Goal: Task Accomplishment & Management: Use online tool/utility

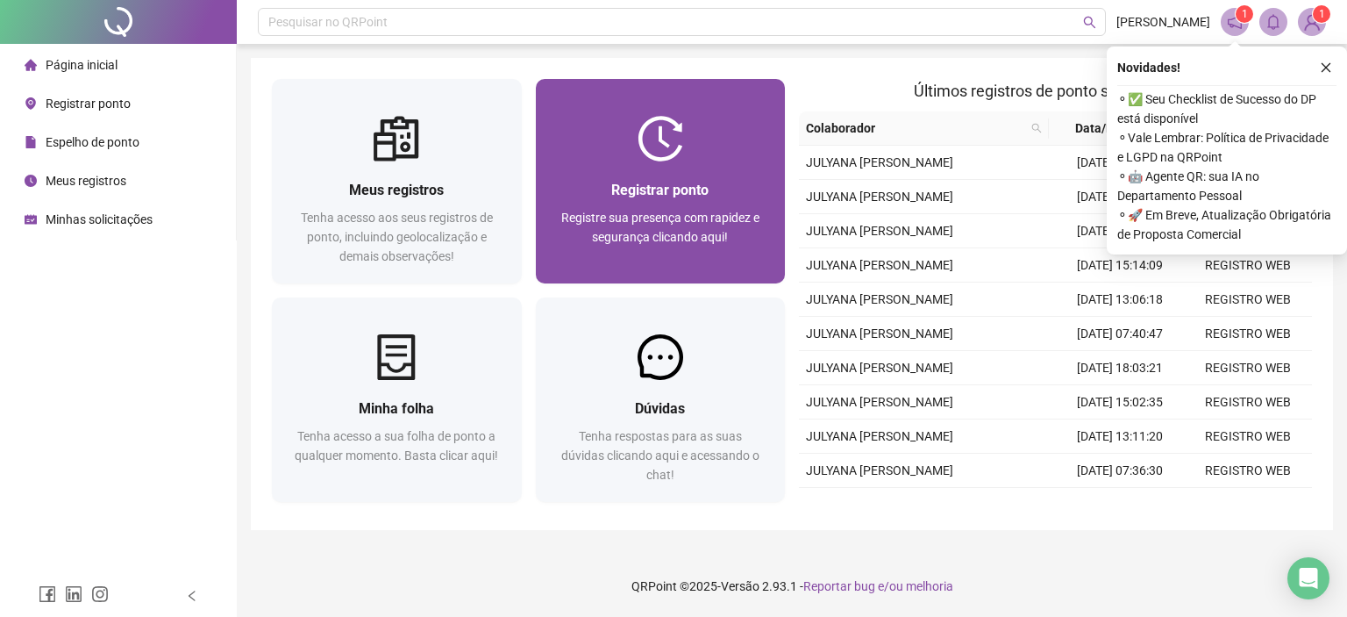
click at [602, 166] on div "Registrar ponto Registre sua presença com rapidez e segurança clicando aqui!" at bounding box center [661, 222] width 250 height 122
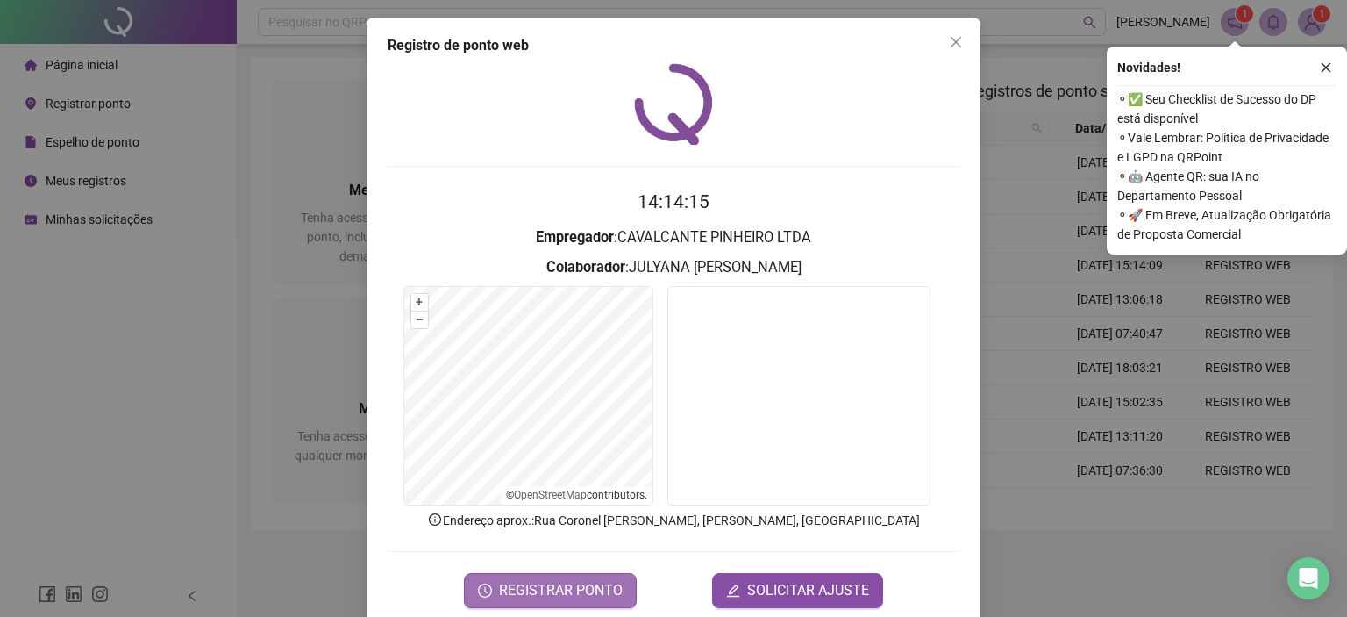
click at [575, 580] on span "REGISTRAR PONTO" at bounding box center [561, 590] width 124 height 21
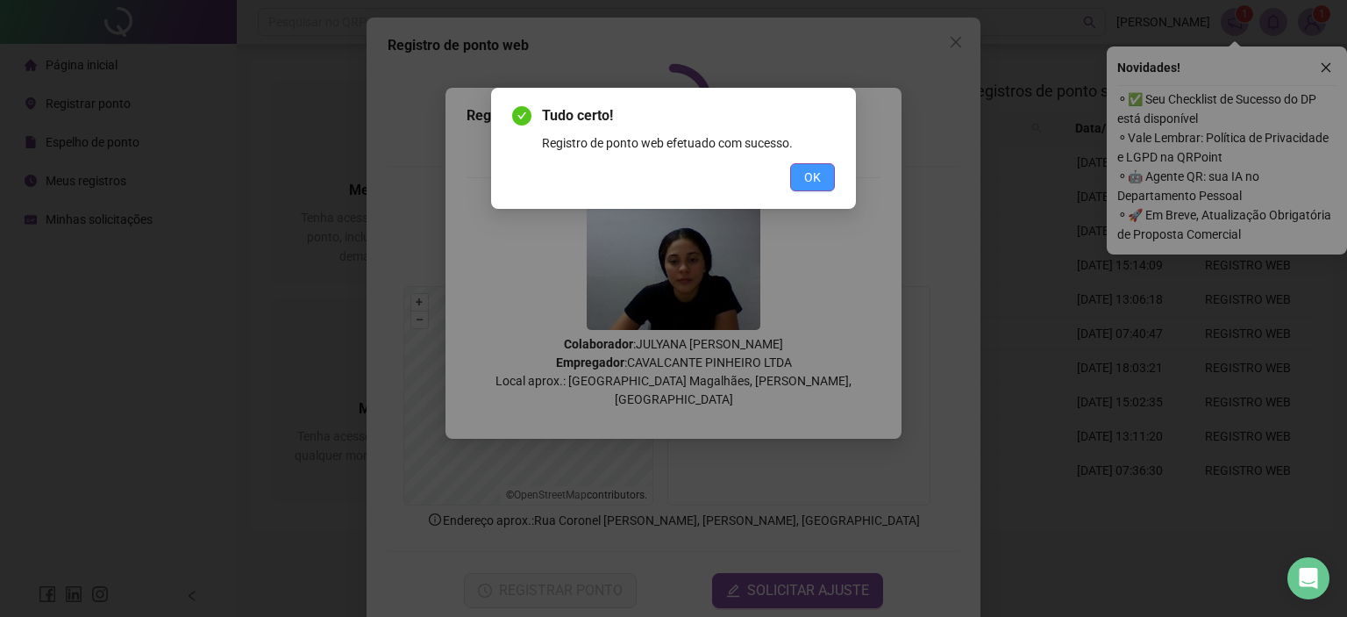
click at [812, 171] on span "OK" at bounding box center [812, 177] width 17 height 19
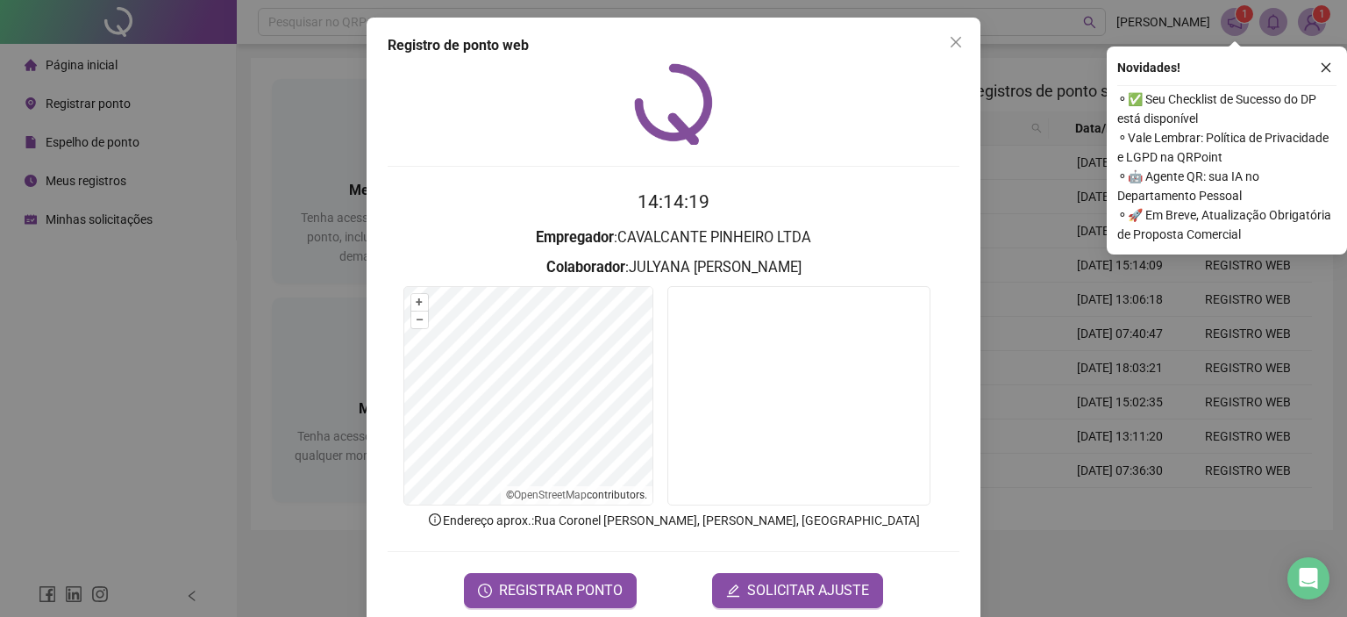
drag, startPoint x: 956, startPoint y: 41, endPoint x: 957, endPoint y: 53, distance: 11.4
click at [956, 52] on button "Close" at bounding box center [956, 42] width 28 height 28
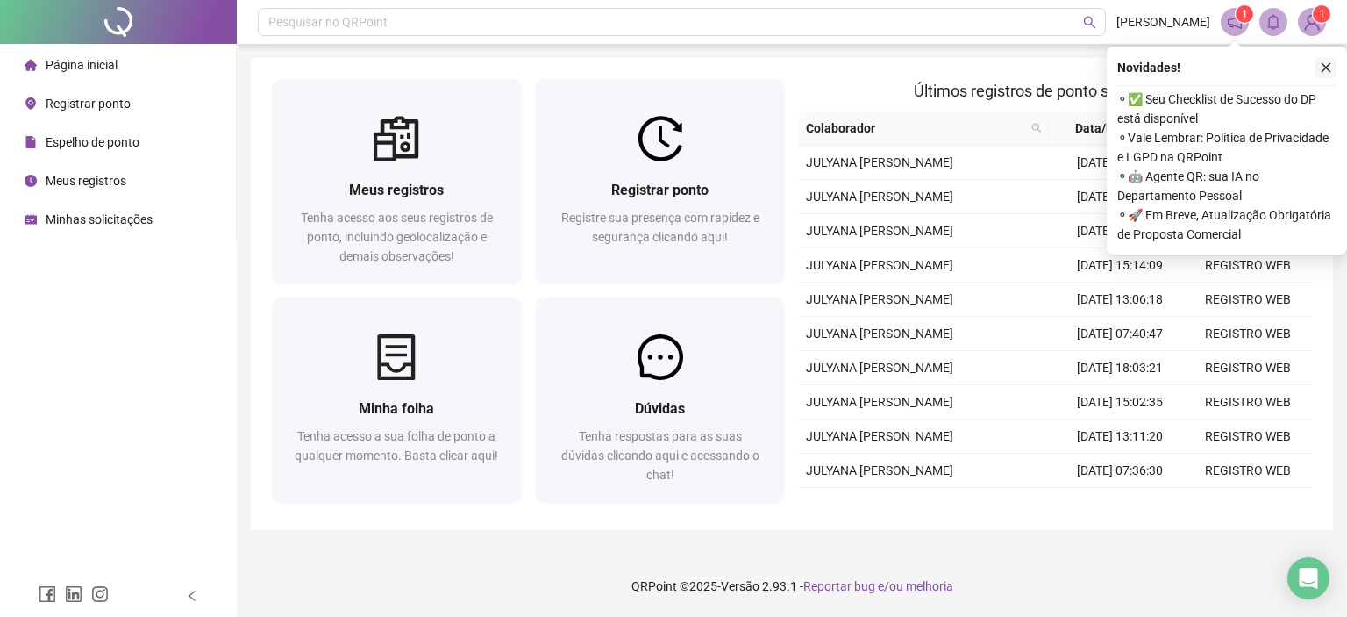
drag, startPoint x: 1329, startPoint y: 69, endPoint x: 1280, endPoint y: 58, distance: 50.4
click at [1326, 69] on icon "close" at bounding box center [1326, 67] width 12 height 12
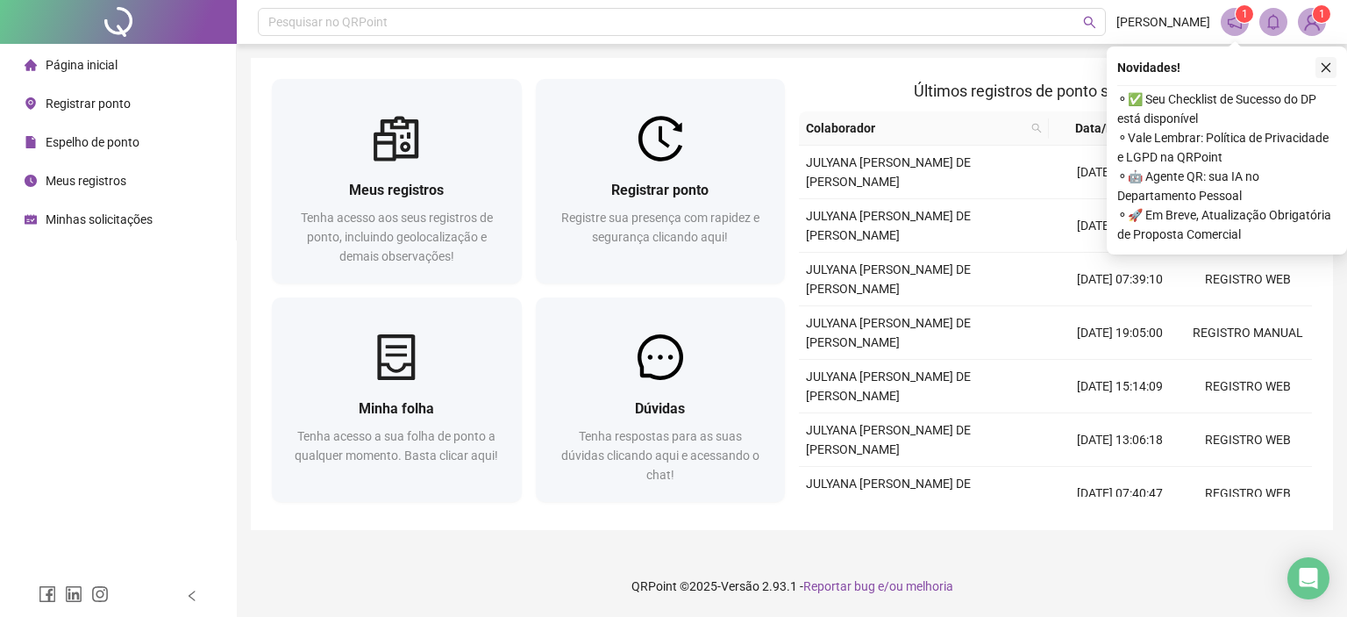
click at [1320, 71] on icon "close" at bounding box center [1326, 67] width 12 height 12
